Goal: Task Accomplishment & Management: Use online tool/utility

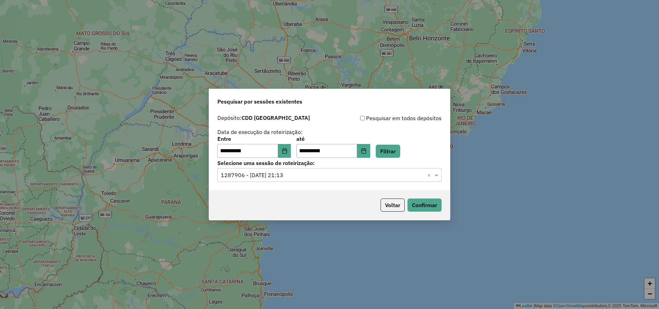
click at [410, 175] on input "text" at bounding box center [323, 175] width 204 height 8
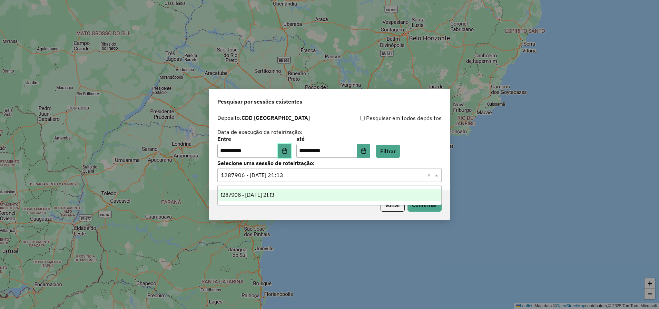
click at [291, 151] on button "Choose Date" at bounding box center [284, 151] width 13 height 14
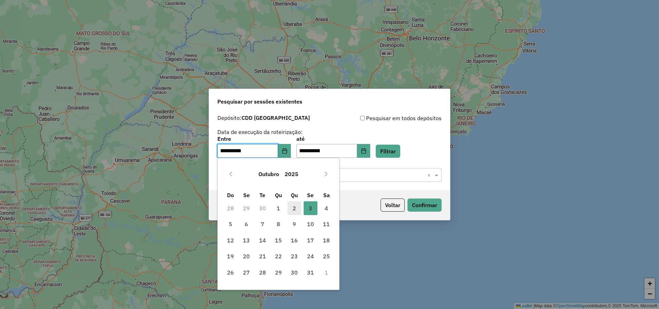
click at [296, 211] on span "2" at bounding box center [294, 208] width 14 height 14
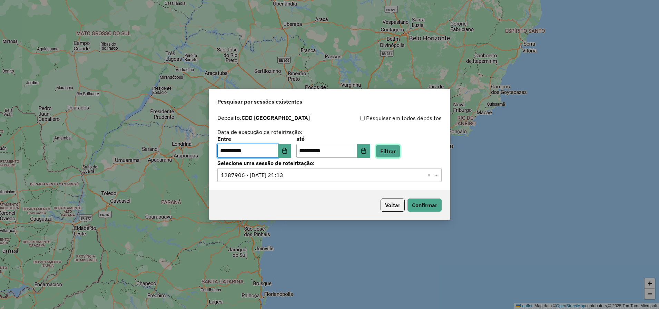
click at [398, 153] on button "Filtrar" at bounding box center [388, 151] width 24 height 13
click at [300, 172] on input "text" at bounding box center [323, 175] width 204 height 8
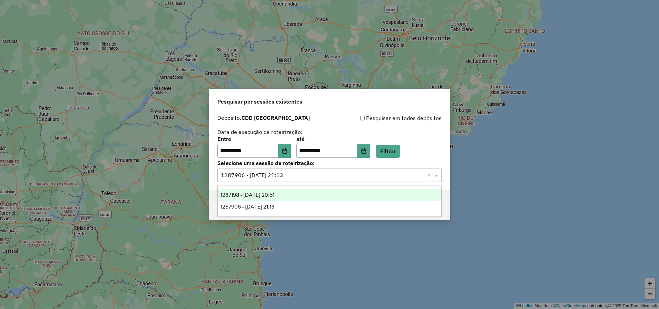
click at [260, 192] on span "1287198 - 02/10/2025 20:51" at bounding box center [247, 195] width 54 height 6
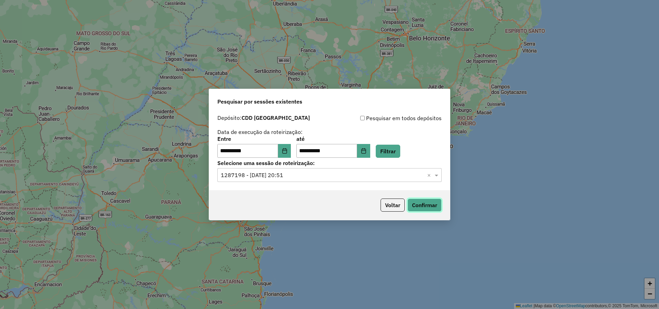
click at [428, 209] on button "Confirmar" at bounding box center [424, 204] width 34 height 13
click at [285, 149] on button "Choose Date" at bounding box center [284, 151] width 13 height 14
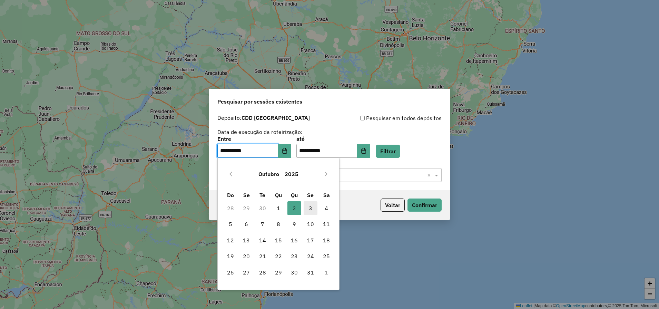
click at [317, 208] on span "3" at bounding box center [311, 208] width 14 height 14
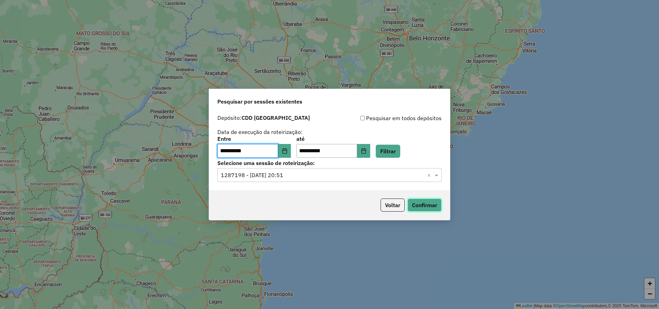
click at [432, 211] on button "Confirmar" at bounding box center [424, 204] width 34 height 13
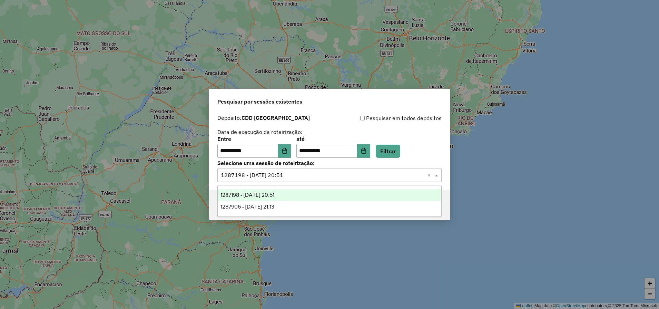
click at [437, 176] on span at bounding box center [437, 175] width 9 height 8
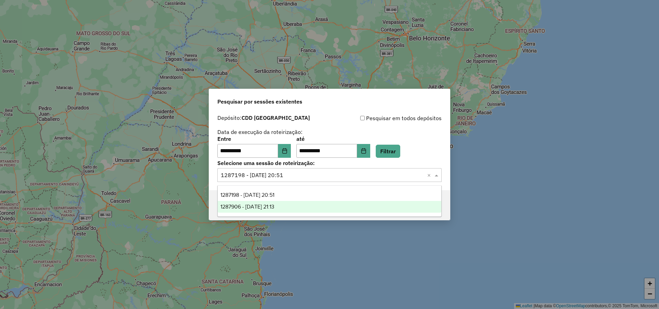
click at [249, 208] on span "1287906 - 03/10/2025 21:13" at bounding box center [247, 207] width 54 height 6
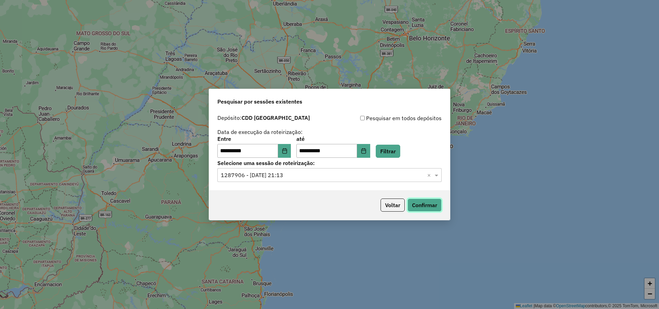
click at [426, 204] on button "Confirmar" at bounding box center [424, 204] width 34 height 13
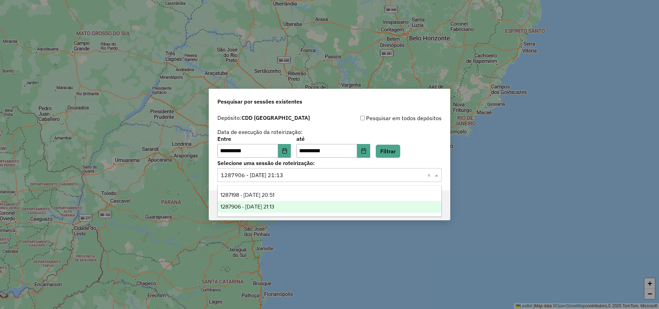
click at [373, 173] on input "text" at bounding box center [323, 175] width 204 height 8
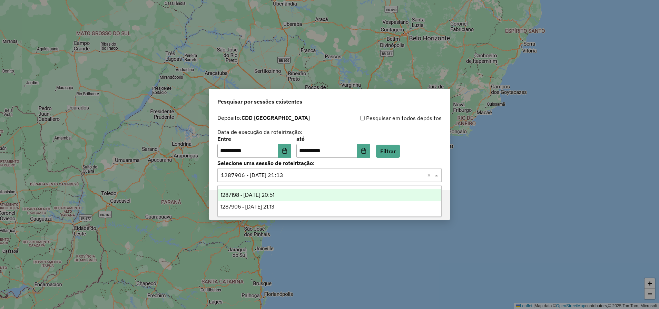
click at [253, 196] on span "1287198 - 02/10/2025 20:51" at bounding box center [247, 195] width 54 height 6
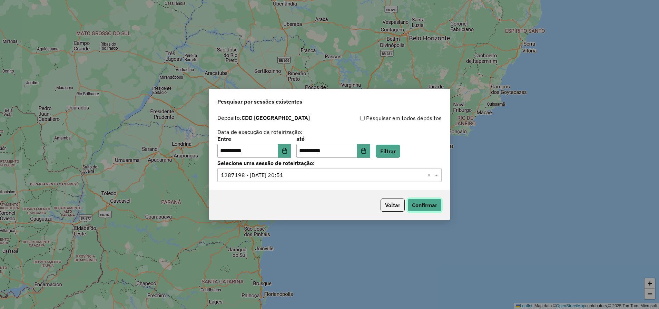
click at [421, 207] on button "Confirmar" at bounding box center [424, 204] width 34 height 13
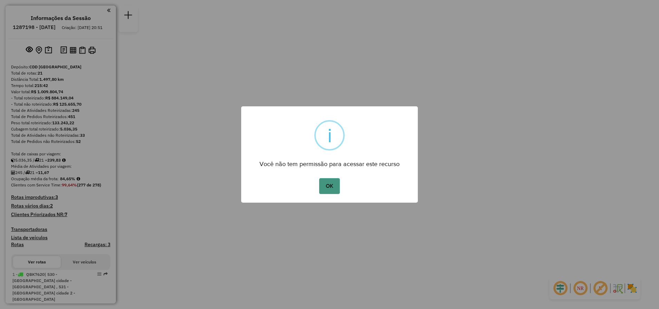
click at [334, 186] on button "OK" at bounding box center [329, 186] width 20 height 16
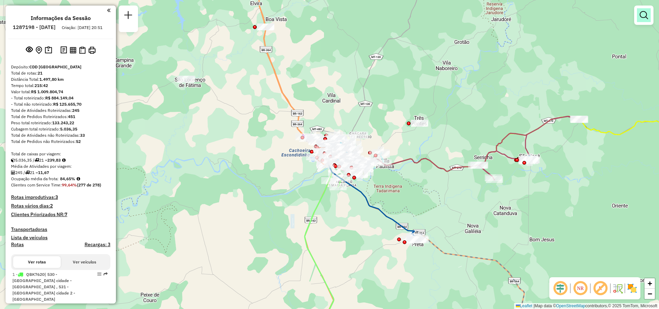
drag, startPoint x: 643, startPoint y: 19, endPoint x: 627, endPoint y: 30, distance: 19.3
click at [643, 20] on link at bounding box center [644, 15] width 14 height 14
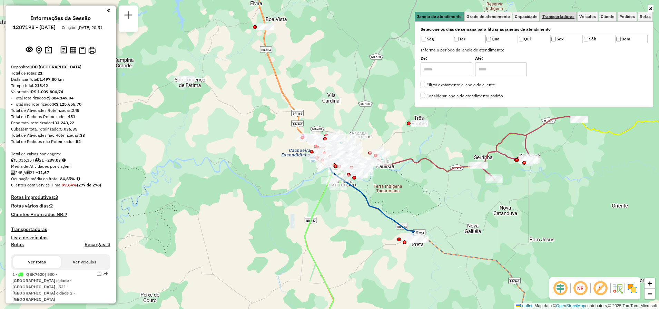
click at [558, 19] on link "Transportadoras" at bounding box center [558, 17] width 36 height 10
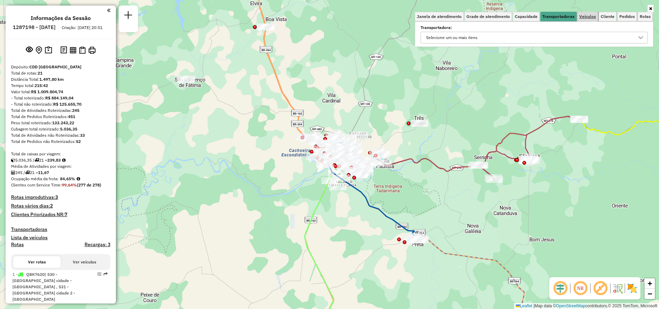
click at [587, 15] on span "Veículos" at bounding box center [587, 16] width 17 height 4
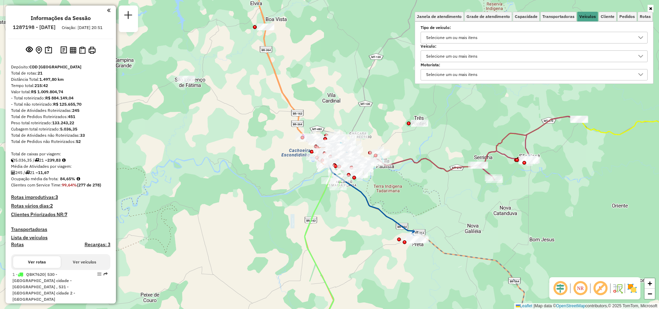
click at [462, 58] on div "Selecione um ou mais itens" at bounding box center [452, 56] width 56 height 11
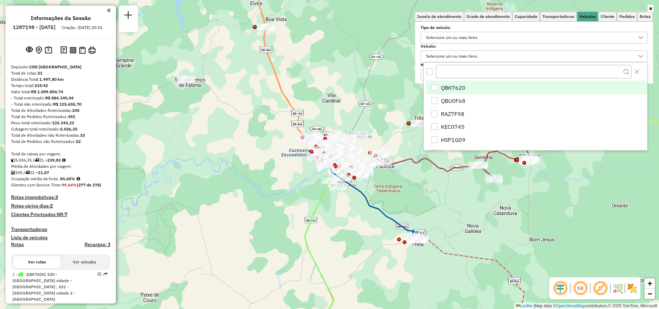
type input "*"
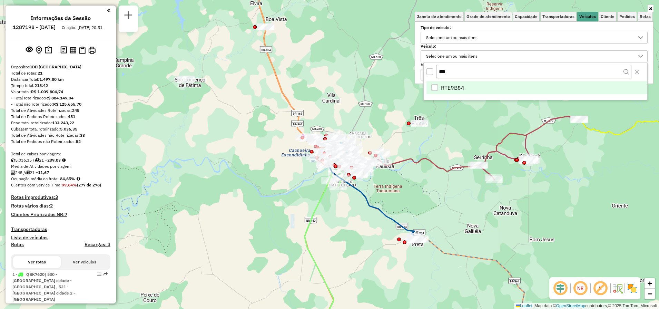
type input "***"
click at [463, 90] on span "RTE9B84" at bounding box center [452, 87] width 23 height 8
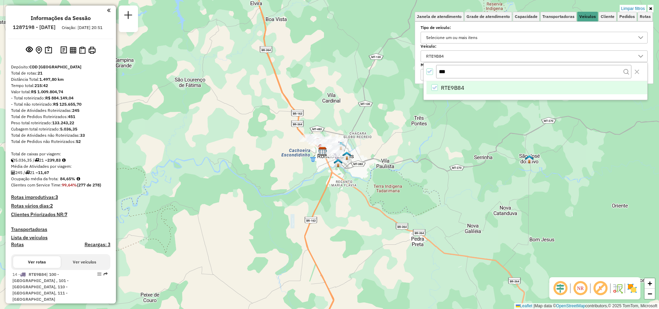
click at [650, 8] on icon at bounding box center [650, 9] width 3 height 4
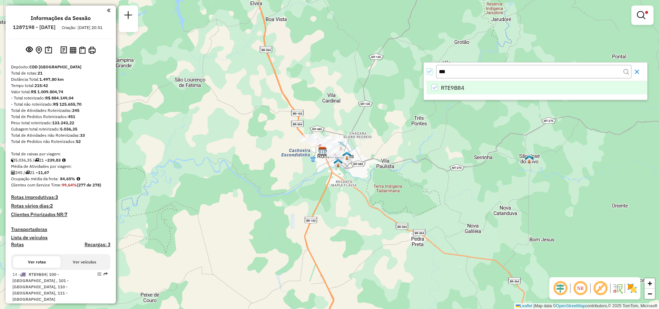
click at [637, 73] on icon "Close" at bounding box center [637, 72] width 6 height 6
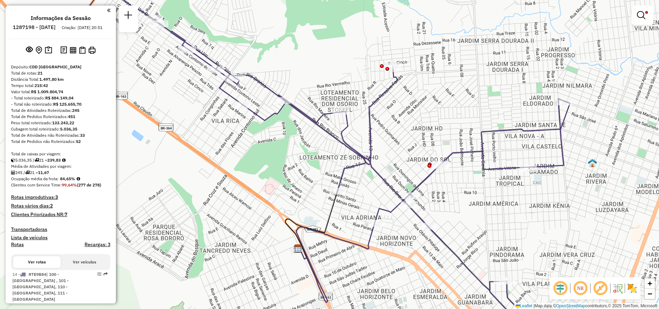
drag, startPoint x: 343, startPoint y: 128, endPoint x: 373, endPoint y: 108, distance: 35.5
click at [373, 108] on icon at bounding box center [317, 152] width 505 height 333
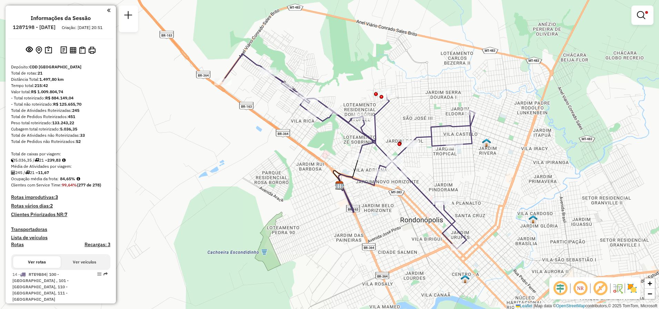
drag, startPoint x: 280, startPoint y: 152, endPoint x: 340, endPoint y: 139, distance: 61.8
click at [340, 139] on div "Limpar filtros Janela de atendimento Grade de atendimento Capacidade Transporta…" at bounding box center [329, 154] width 659 height 309
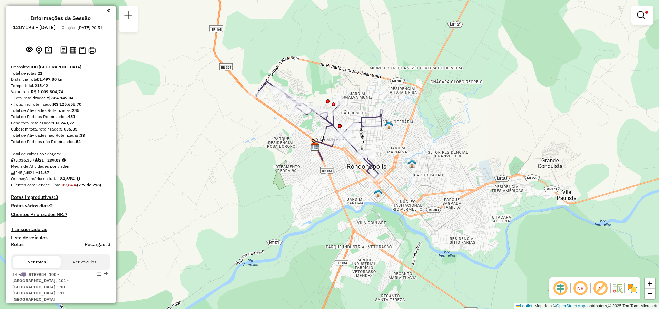
drag, startPoint x: 499, startPoint y: 208, endPoint x: 391, endPoint y: 158, distance: 118.7
click at [391, 158] on div "Limpar filtros Janela de atendimento Grade de atendimento Capacidade Transporta…" at bounding box center [329, 154] width 659 height 309
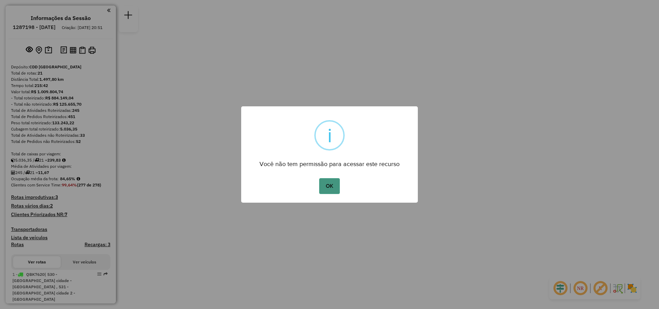
click at [332, 184] on button "OK" at bounding box center [329, 186] width 20 height 16
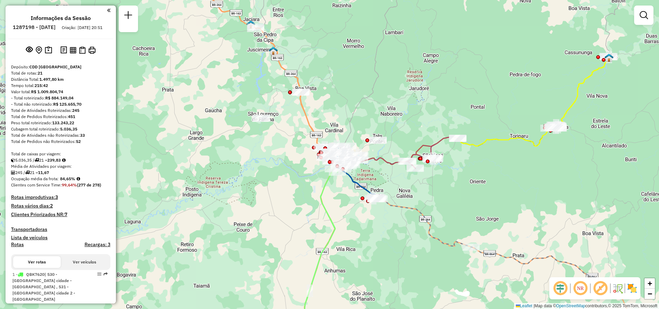
click at [651, 18] on div at bounding box center [643, 15] width 19 height 19
click at [641, 16] on em at bounding box center [644, 15] width 8 height 8
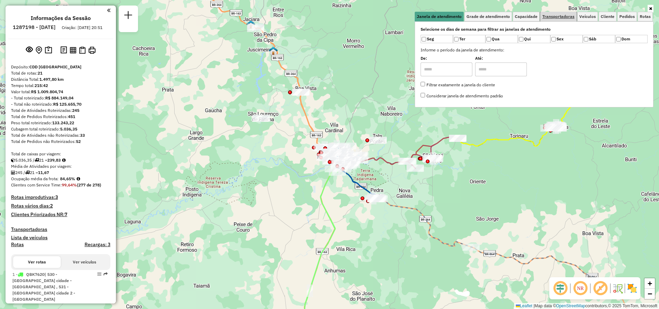
click at [565, 16] on span "Transportadoras" at bounding box center [558, 16] width 32 height 4
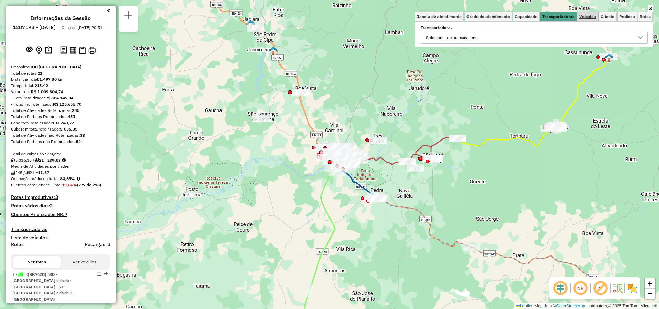
click at [586, 16] on span "Veículos" at bounding box center [587, 16] width 17 height 4
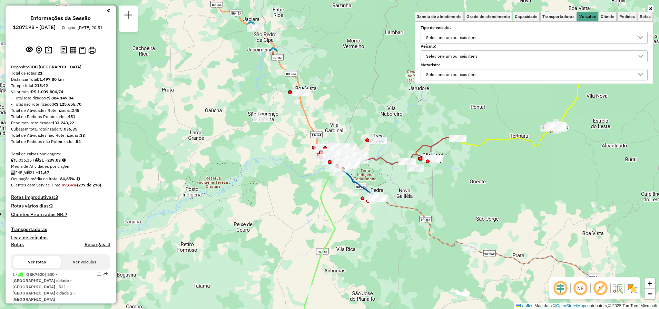
click at [453, 59] on div "Selecione um ou mais itens" at bounding box center [452, 56] width 56 height 11
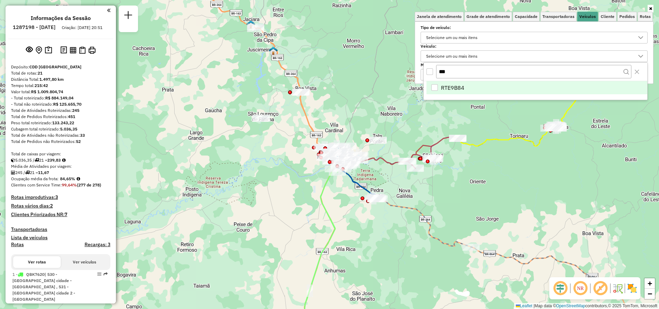
drag, startPoint x: 464, startPoint y: 77, endPoint x: 469, endPoint y: 90, distance: 14.0
click at [468, 85] on div "*** RTE9B84" at bounding box center [535, 81] width 224 height 38
type input "***"
click at [470, 91] on li "RTE9B84" at bounding box center [536, 87] width 221 height 13
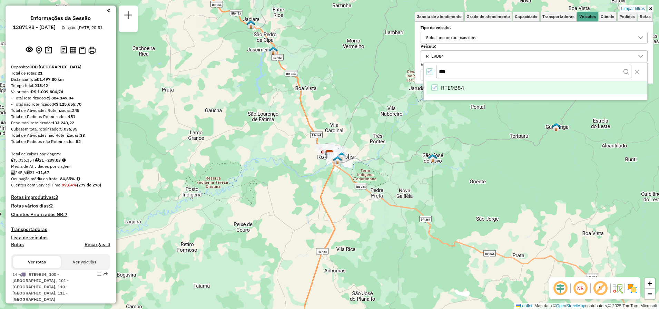
click at [651, 7] on icon at bounding box center [650, 9] width 3 height 4
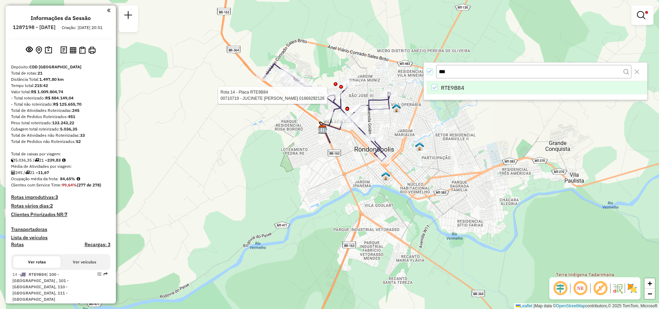
drag, startPoint x: 280, startPoint y: 161, endPoint x: 328, endPoint y: 100, distance: 77.6
click at [328, 99] on div at bounding box center [333, 95] width 17 height 7
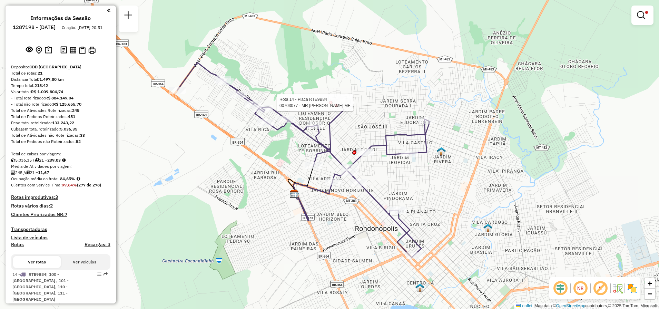
drag, startPoint x: 480, startPoint y: 81, endPoint x: 482, endPoint y: 120, distance: 39.0
click at [482, 120] on div "Rota 14 - Placa RTE9B84 00703077 - MR FERREIRA ME Limpar filtros Janela de aten…" at bounding box center [329, 154] width 659 height 309
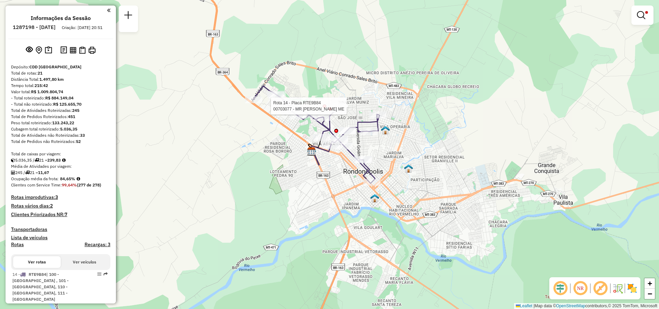
drag, startPoint x: 472, startPoint y: 218, endPoint x: 402, endPoint y: 172, distance: 84.2
click at [402, 172] on div "Rota 14 - Placa RTE9B84 00703077 - MR FERREIRA ME Limpar filtros Janela de aten…" at bounding box center [329, 154] width 659 height 309
click at [185, 138] on div "Rota 14 - Placa RTE9B84 00703077 - MR FERREIRA ME Limpar filtros Janela de aten…" at bounding box center [329, 154] width 659 height 309
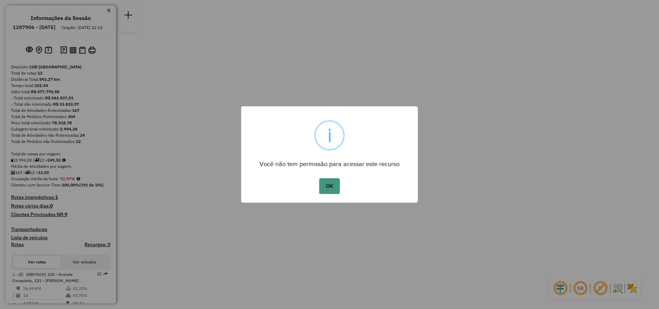
click at [329, 189] on button "OK" at bounding box center [329, 186] width 20 height 16
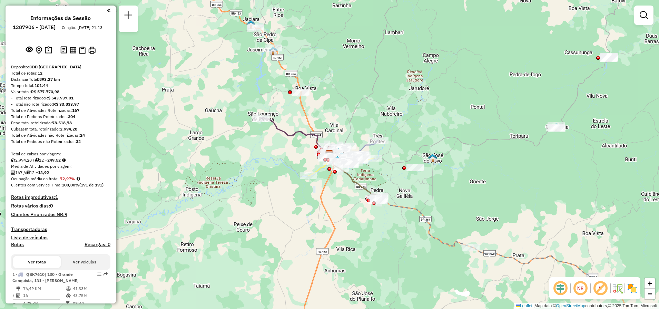
click at [643, 28] on div "Janela de atendimento Grade de atendimento Capacidade Transportadoras Veículos …" at bounding box center [643, 19] width 19 height 26
click at [642, 21] on link at bounding box center [644, 15] width 14 height 14
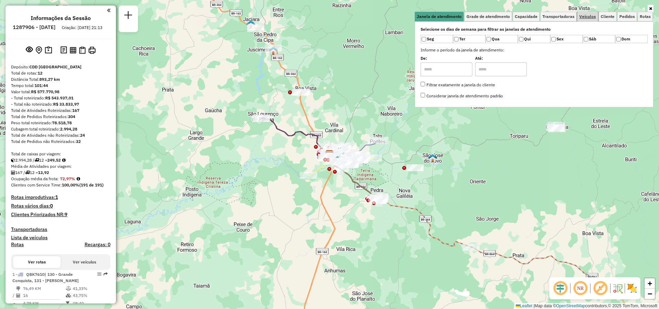
click at [589, 17] on span "Veículos" at bounding box center [587, 16] width 17 height 4
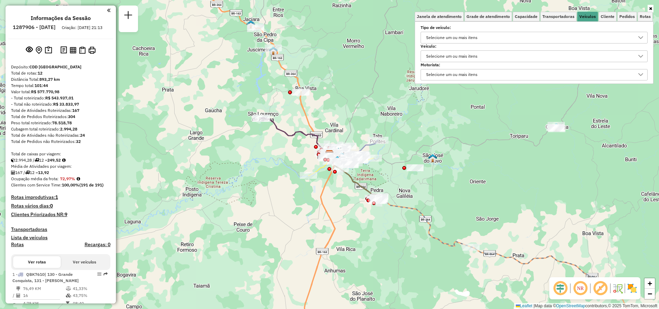
click at [443, 59] on div "Selecione um ou mais itens" at bounding box center [452, 56] width 56 height 11
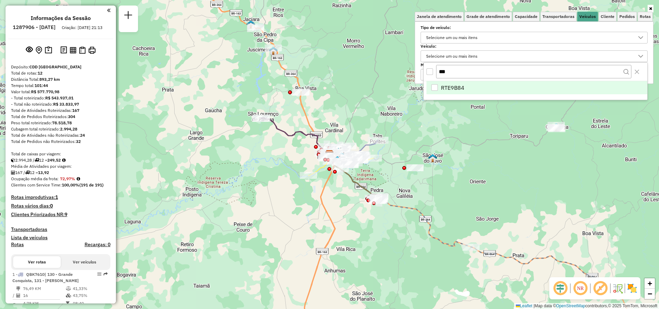
type input "***"
click at [459, 86] on span "RTE9B84" at bounding box center [452, 87] width 23 height 8
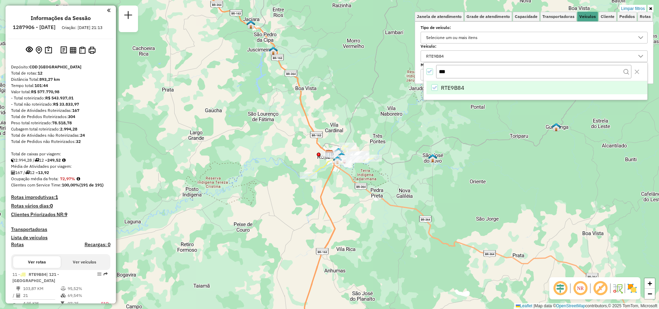
click at [651, 7] on icon at bounding box center [650, 9] width 3 height 4
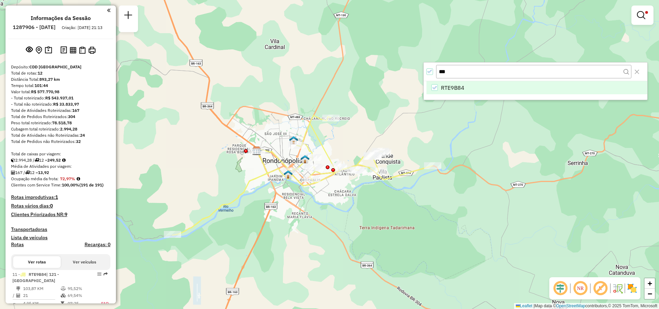
click at [630, 288] on img at bounding box center [631, 288] width 11 height 11
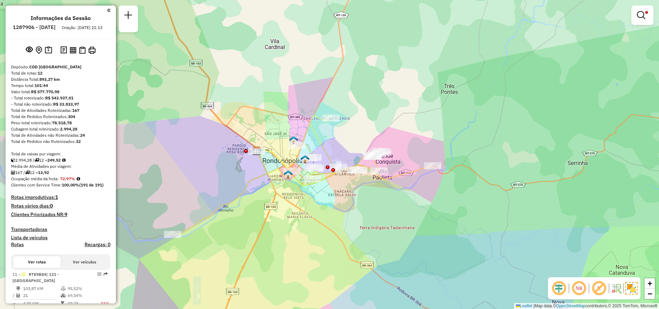
click at [630, 287] on img at bounding box center [631, 288] width 12 height 12
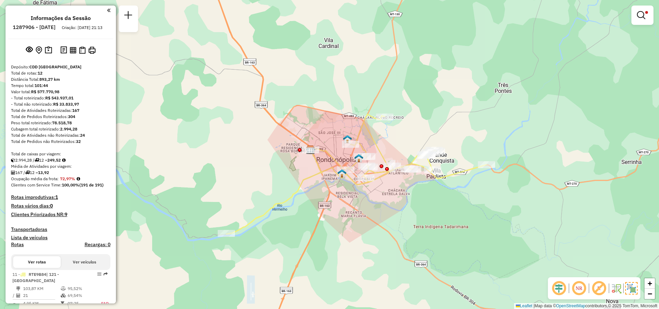
drag, startPoint x: 350, startPoint y: 215, endPoint x: 381, endPoint y: 214, distance: 31.1
click at [381, 214] on div "Limpar filtros Janela de atendimento Grade de atendimento Capacidade Transporta…" at bounding box center [329, 154] width 659 height 309
click at [630, 287] on img at bounding box center [631, 288] width 12 height 12
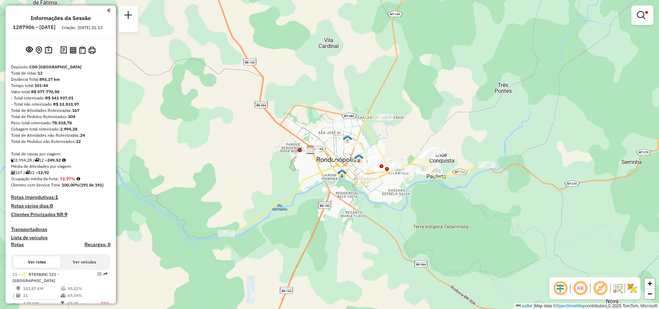
click at [621, 289] on img at bounding box center [617, 288] width 11 height 11
click at [602, 288] on em at bounding box center [600, 288] width 17 height 17
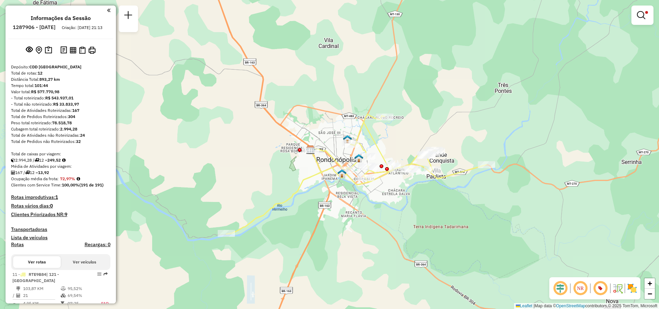
click at [602, 288] on hb-app "Aguarde... Pop-up bloqueado! Seu navegador bloqueou automáticamente a abertura …" at bounding box center [329, 154] width 659 height 309
click at [578, 287] on em at bounding box center [580, 288] width 17 height 17
click at [561, 287] on em at bounding box center [560, 288] width 17 height 17
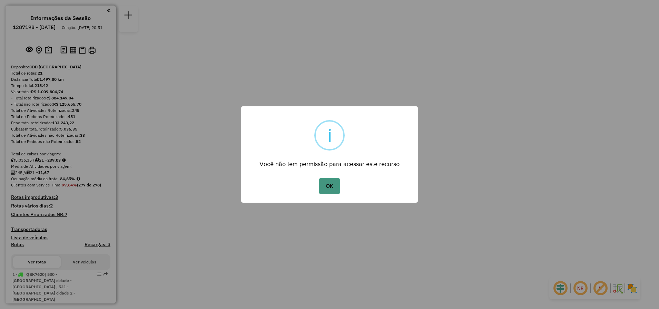
click at [331, 186] on button "OK" at bounding box center [329, 186] width 20 height 16
